Goal: Information Seeking & Learning: Learn about a topic

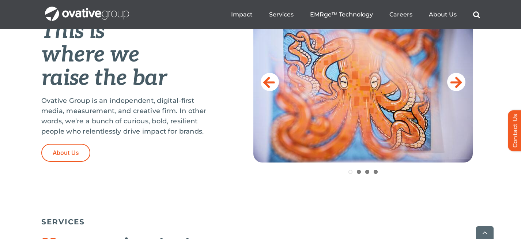
scroll to position [324, 0]
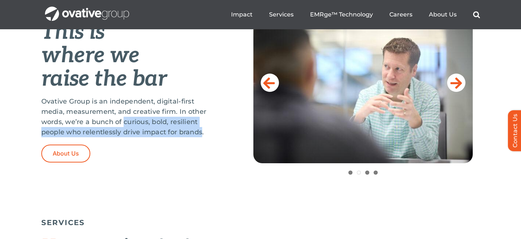
drag, startPoint x: 124, startPoint y: 121, endPoint x: 203, endPoint y: 135, distance: 80.0
click at [203, 135] on p "Ovative Group is an independent, digital-first media, measurement, and creative…" at bounding box center [129, 116] width 176 height 41
copy p "curious, bold, resilient people who relentlessly drive impact for brands"
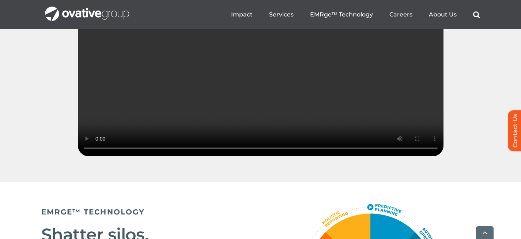
scroll to position [1164, 0]
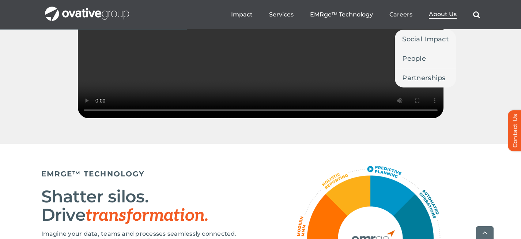
click at [443, 15] on span "About Us" at bounding box center [443, 14] width 28 height 7
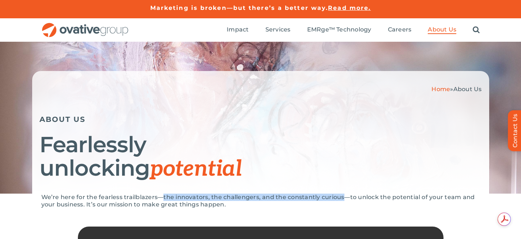
drag, startPoint x: 162, startPoint y: 194, endPoint x: 339, endPoint y: 198, distance: 177.5
click at [339, 198] on p "We’re here for the fearless trailblazers—the innovators, the challengers, and t…" at bounding box center [260, 201] width 439 height 15
copy p "the innovators, the challengers, and the constantly curious"
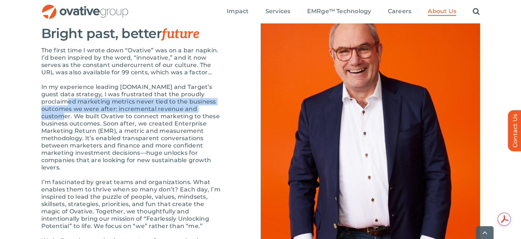
drag, startPoint x: 41, startPoint y: 123, endPoint x: 185, endPoint y: 129, distance: 143.5
click at [185, 129] on p "In my experience leading Target.com and Target’s guest data strategy, I was fru…" at bounding box center [132, 127] width 183 height 88
copy p "marketing metrics never tied to the business outcomes we were after: incrementa…"
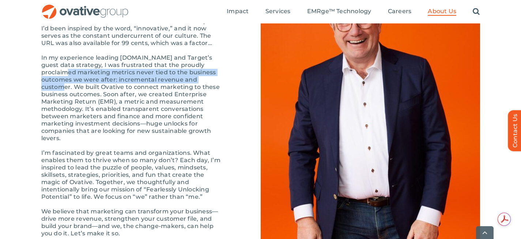
scroll to position [818, 0]
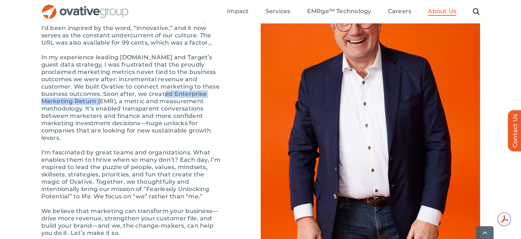
drag, startPoint x: 112, startPoint y: 116, endPoint x: 217, endPoint y: 116, distance: 104.6
click at [217, 116] on p "In my experience leading Target.com and Target’s guest data strategy, I was fru…" at bounding box center [132, 98] width 183 height 88
copy p "Enterprise Marketing Return (EMR"
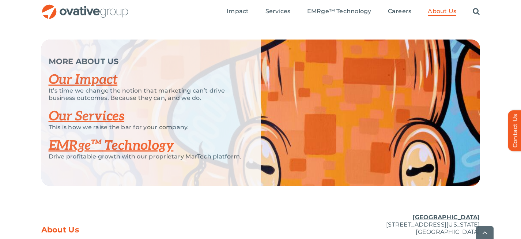
scroll to position [1535, 0]
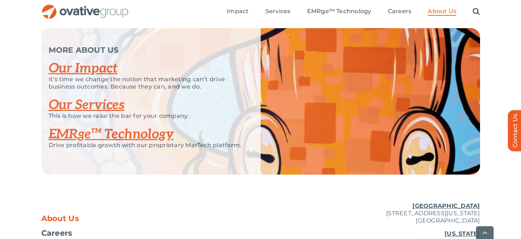
click at [100, 76] on link "Our Impact" at bounding box center [83, 68] width 69 height 16
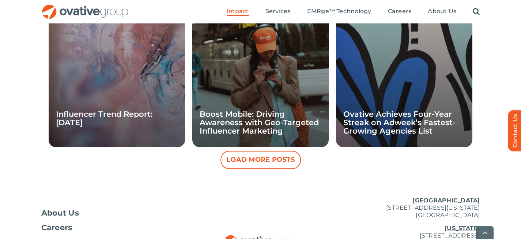
scroll to position [833, 0]
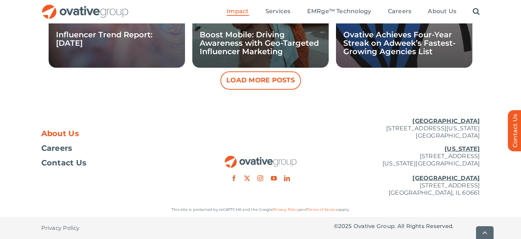
click at [66, 134] on span "About Us" at bounding box center [60, 133] width 38 height 7
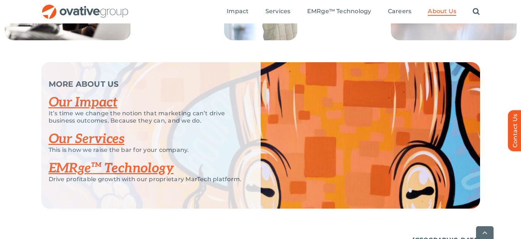
scroll to position [1573, 0]
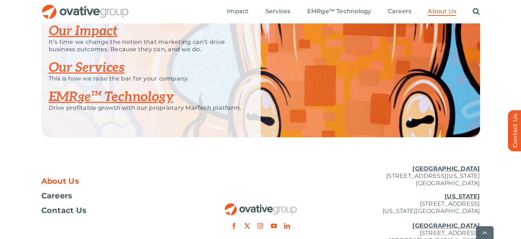
click at [96, 76] on link "Our Services" at bounding box center [87, 68] width 76 height 16
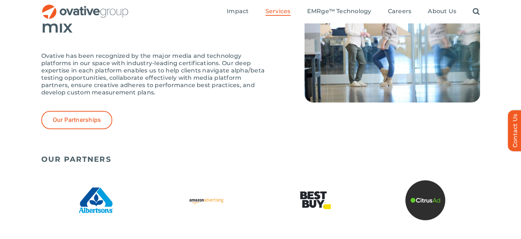
scroll to position [1580, 0]
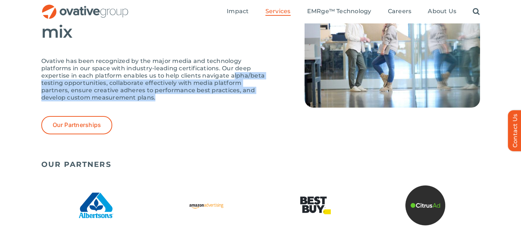
drag, startPoint x: 232, startPoint y: 77, endPoint x: 173, endPoint y: 100, distance: 63.5
click at [173, 100] on p "Ovative has been recognized by the major media and technology platforms in our …" at bounding box center [154, 79] width 227 height 44
copy p "lpha/beta testing opportunities, collaborate effectively with media platform pa…"
